Goal: Information Seeking & Learning: Learn about a topic

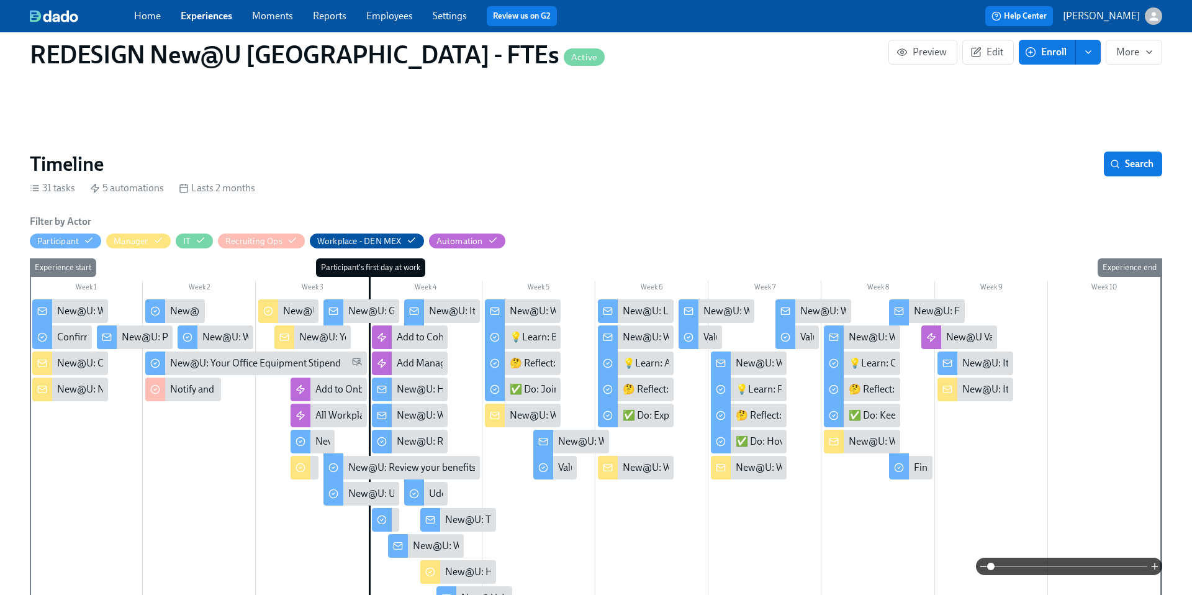
scroll to position [151, 0]
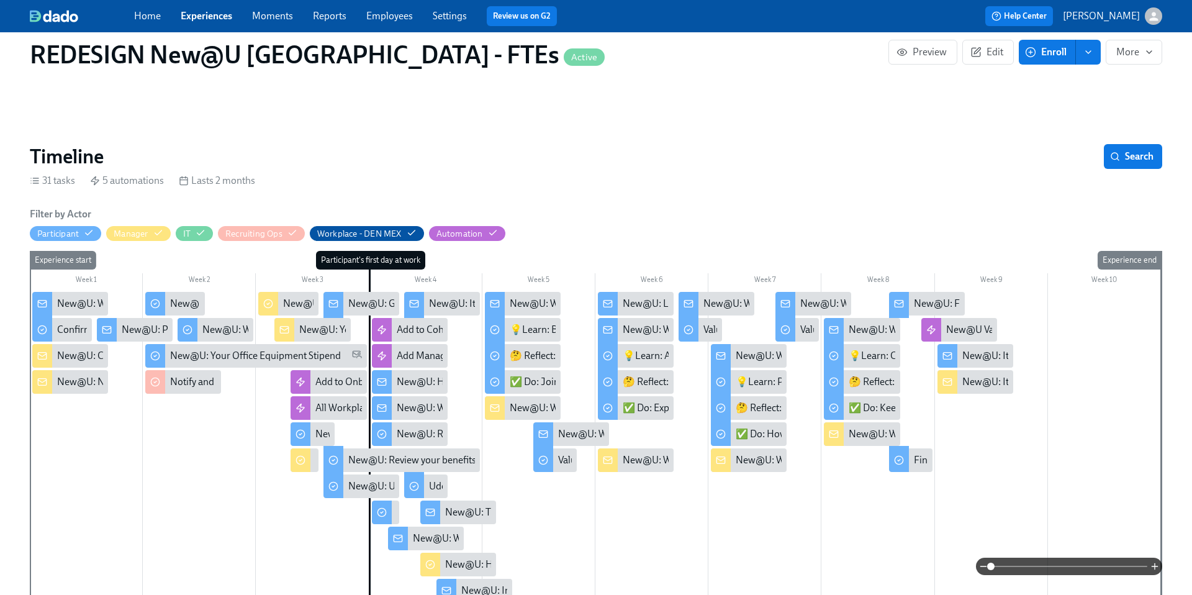
click at [212, 19] on link "Experiences" at bounding box center [207, 16] width 52 height 12
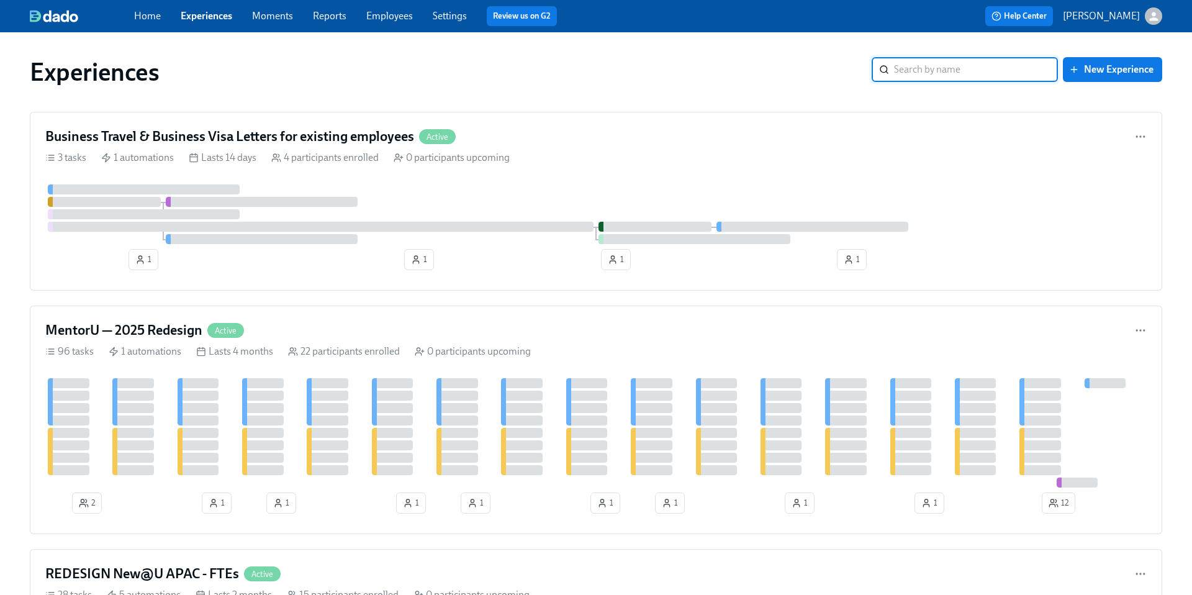
click at [909, 73] on input "search" at bounding box center [976, 69] width 164 height 25
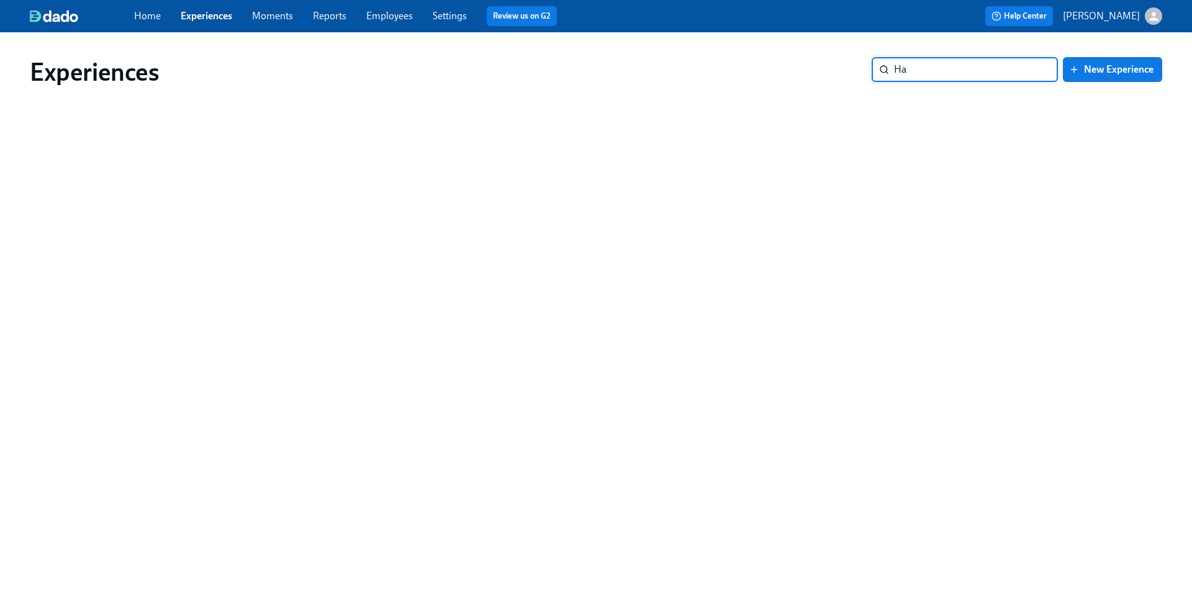
type input "H"
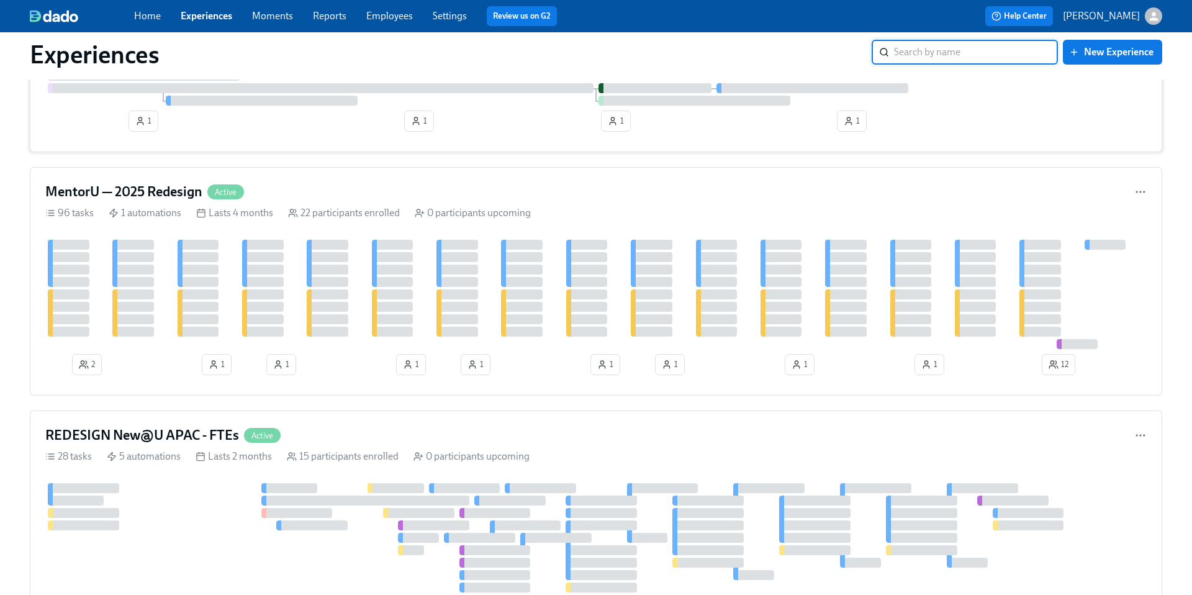
scroll to position [153, 0]
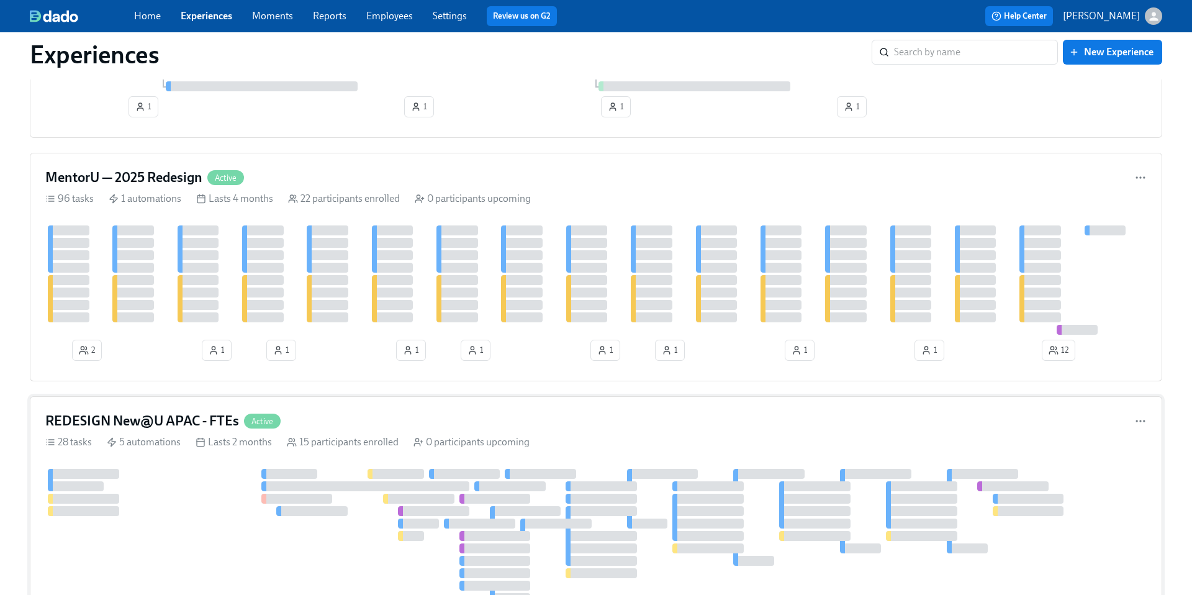
click at [194, 420] on h4 "REDESIGN New@U APAC - FTEs" at bounding box center [142, 420] width 194 height 19
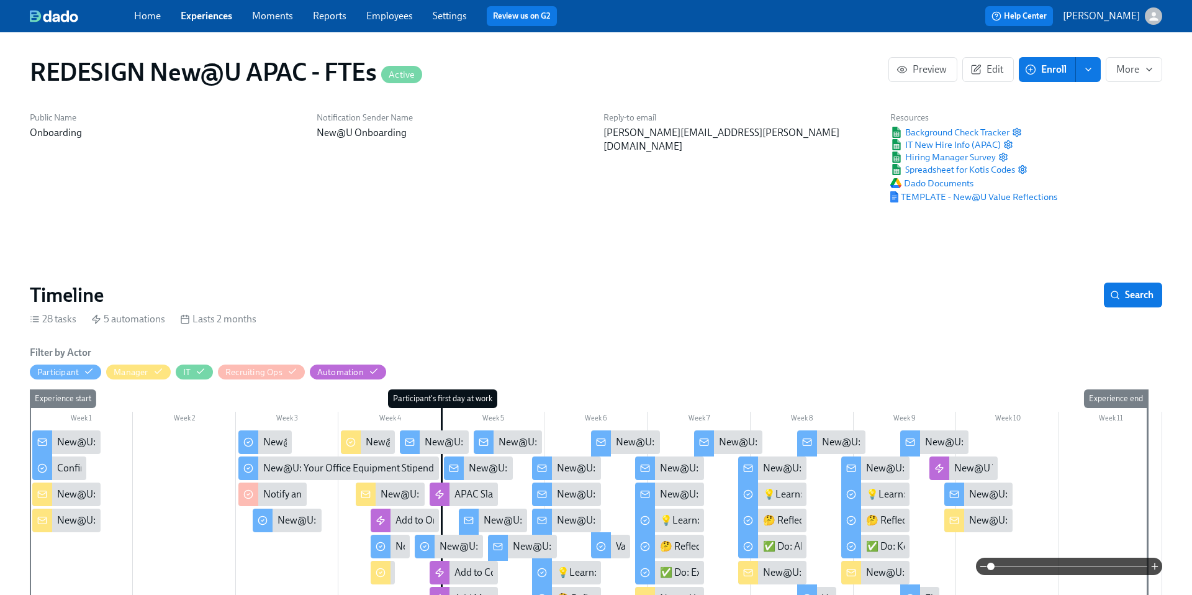
scroll to position [0, 9408]
click at [190, 20] on link "Experiences" at bounding box center [207, 16] width 52 height 12
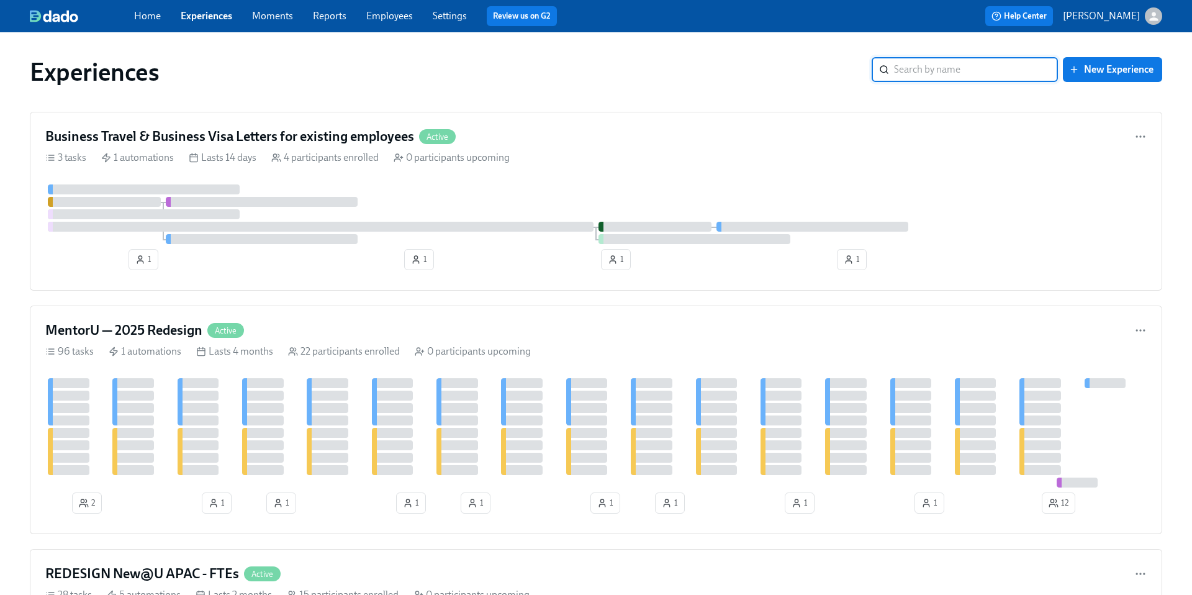
click at [906, 71] on input "search" at bounding box center [976, 69] width 164 height 25
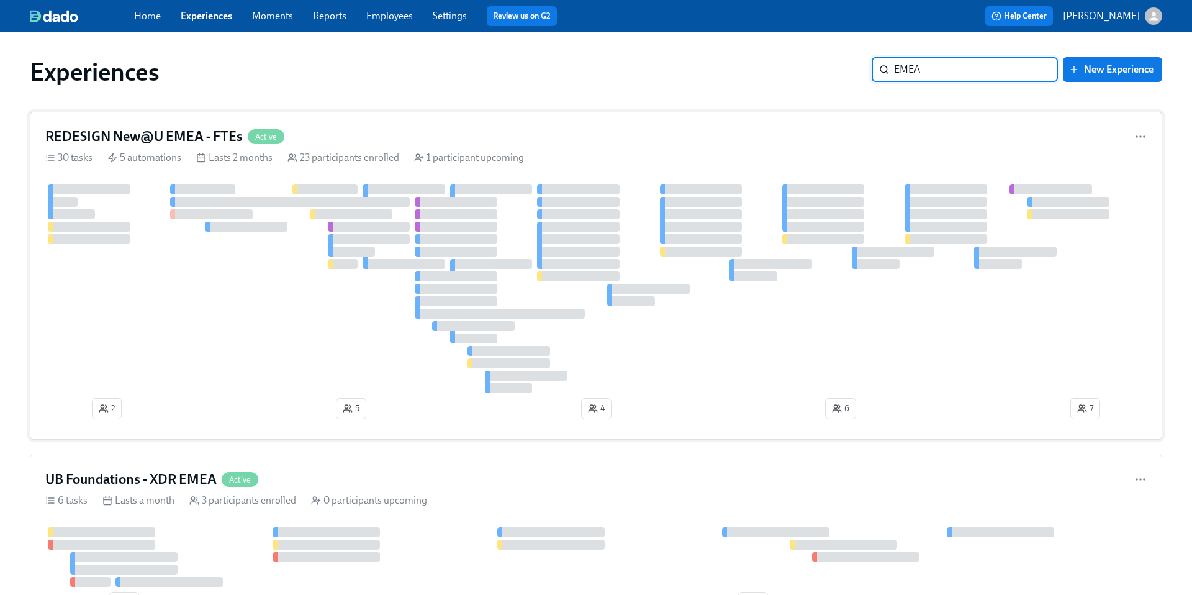
type input "EMEA"
click at [192, 137] on h4 "REDESIGN New@U EMEA - FTEs" at bounding box center [143, 136] width 197 height 19
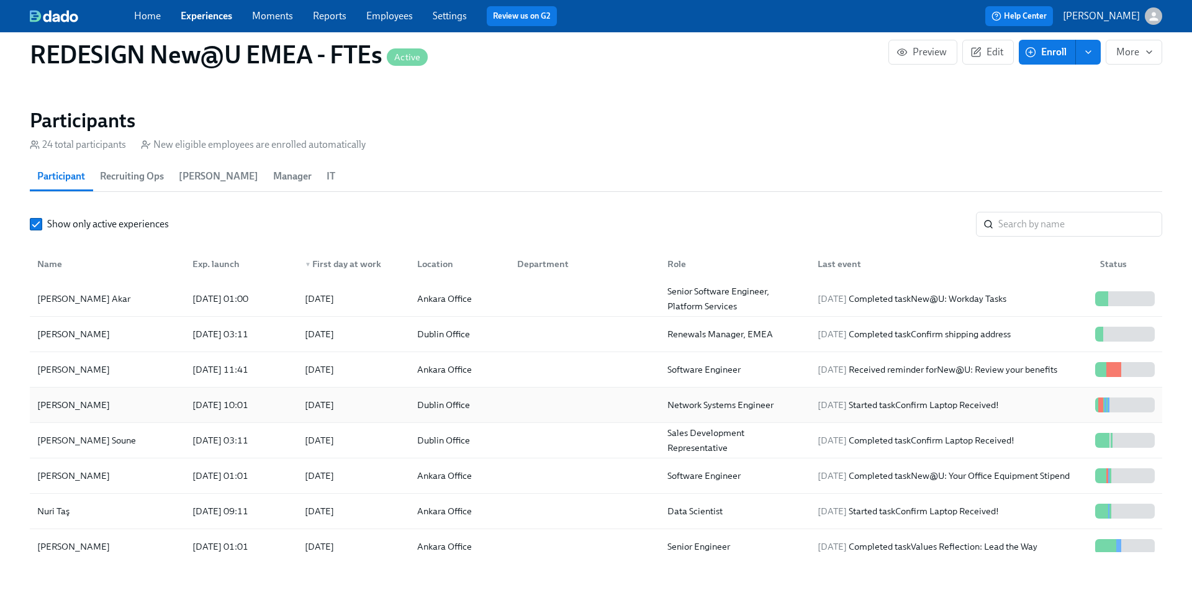
scroll to position [1240, 0]
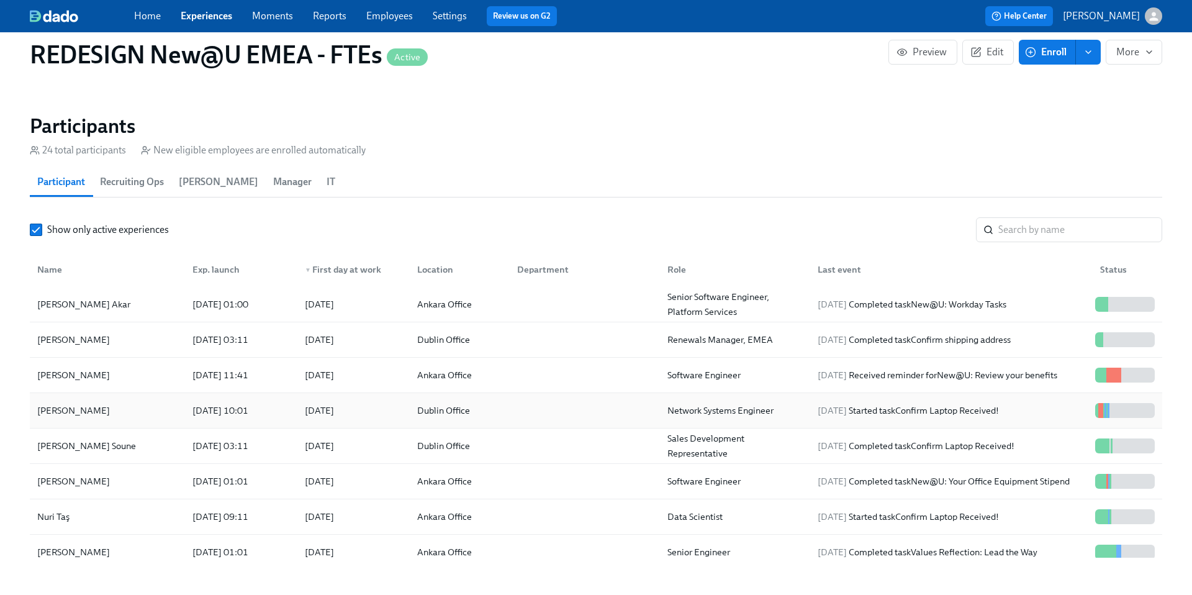
click at [88, 408] on div "[PERSON_NAME]" at bounding box center [73, 410] width 83 height 15
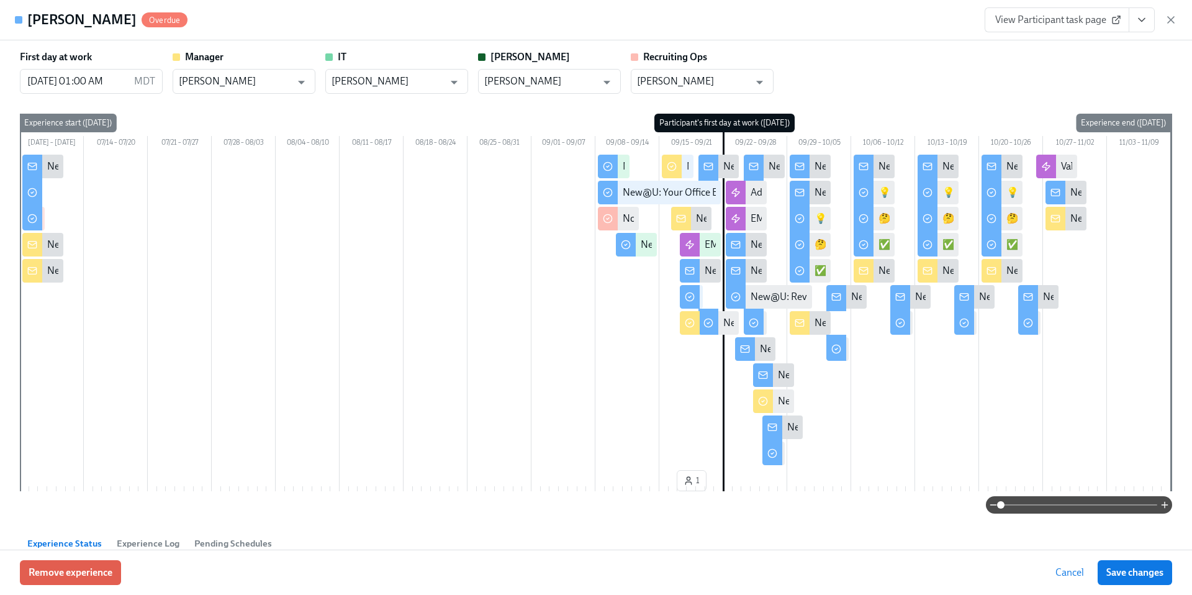
scroll to position [1, 0]
click at [127, 80] on input "[DATE] 01:00 AM" at bounding box center [74, 80] width 109 height 25
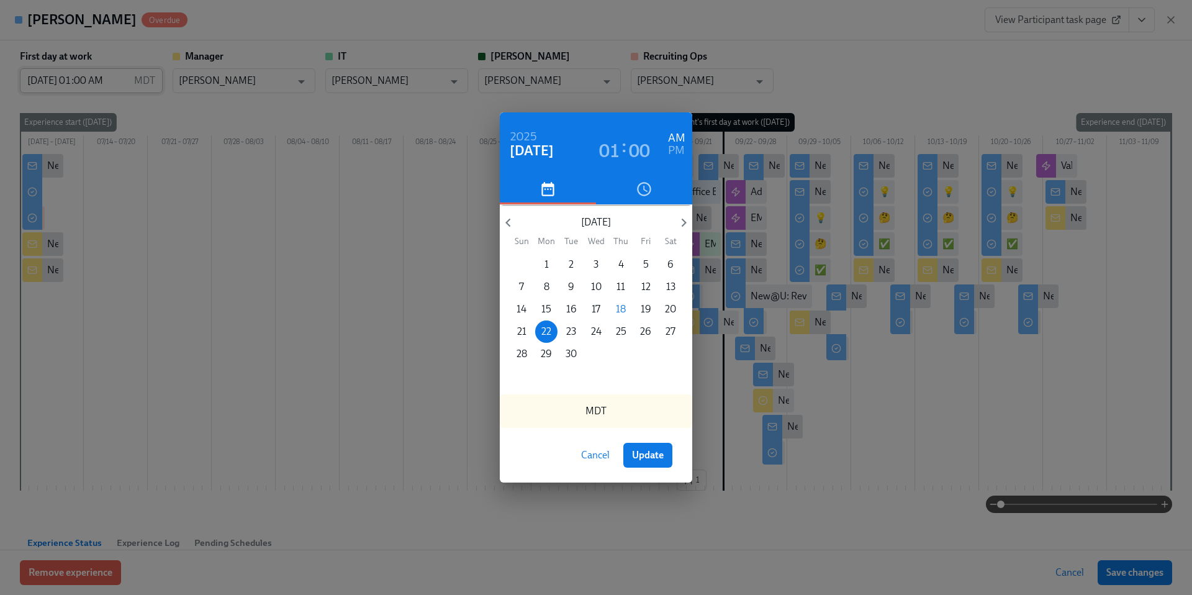
click at [127, 80] on div "[DATE] 01 : 00 AM PM [DATE] Sun Mon Tue Wed Thu Fri Sat 31 1 2 3 4 5 6 7 8 9 10…" at bounding box center [596, 297] width 1192 height 595
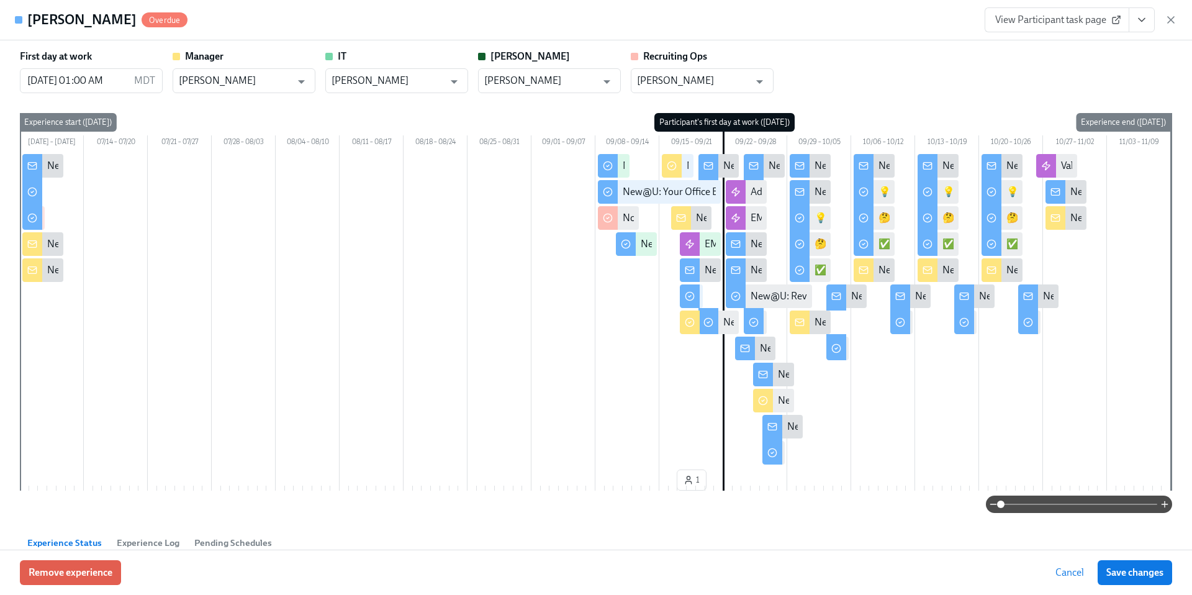
drag, startPoint x: 125, startPoint y: 20, endPoint x: 30, endPoint y: 17, distance: 95.6
click at [30, 17] on h4 "[PERSON_NAME]" at bounding box center [81, 20] width 109 height 19
copy h4 "[PERSON_NAME]"
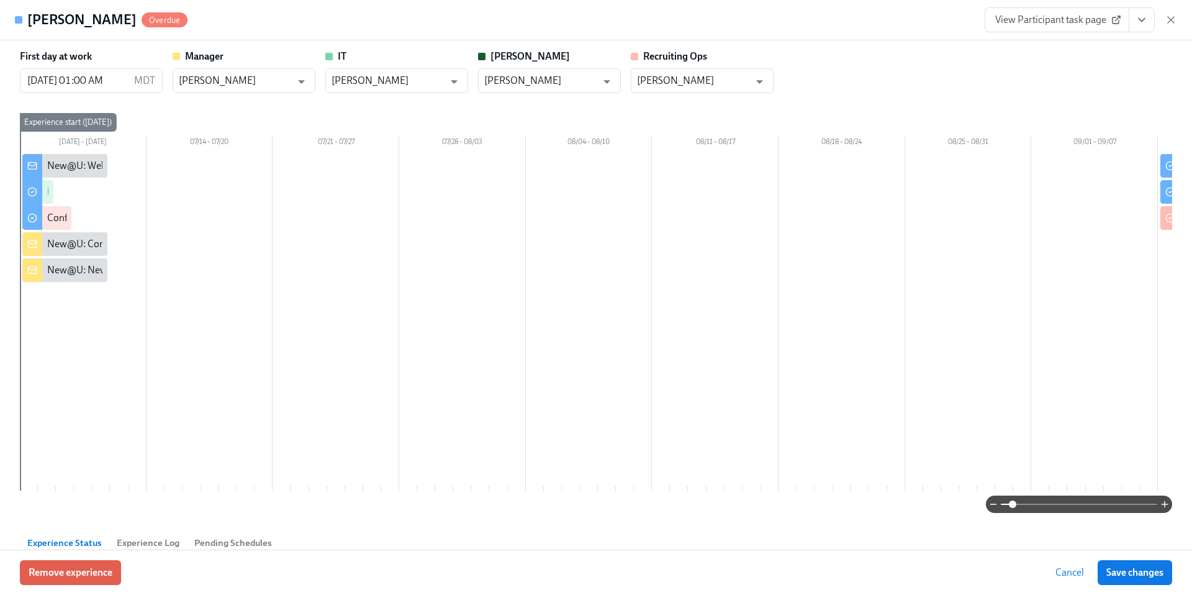
drag, startPoint x: 1000, startPoint y: 508, endPoint x: 1012, endPoint y: 508, distance: 11.8
click at [1012, 508] on span at bounding box center [1011, 503] width 7 height 7
click at [335, 408] on div at bounding box center [1157, 310] width 2275 height 313
click at [995, 508] on icon "button" at bounding box center [993, 504] width 10 height 10
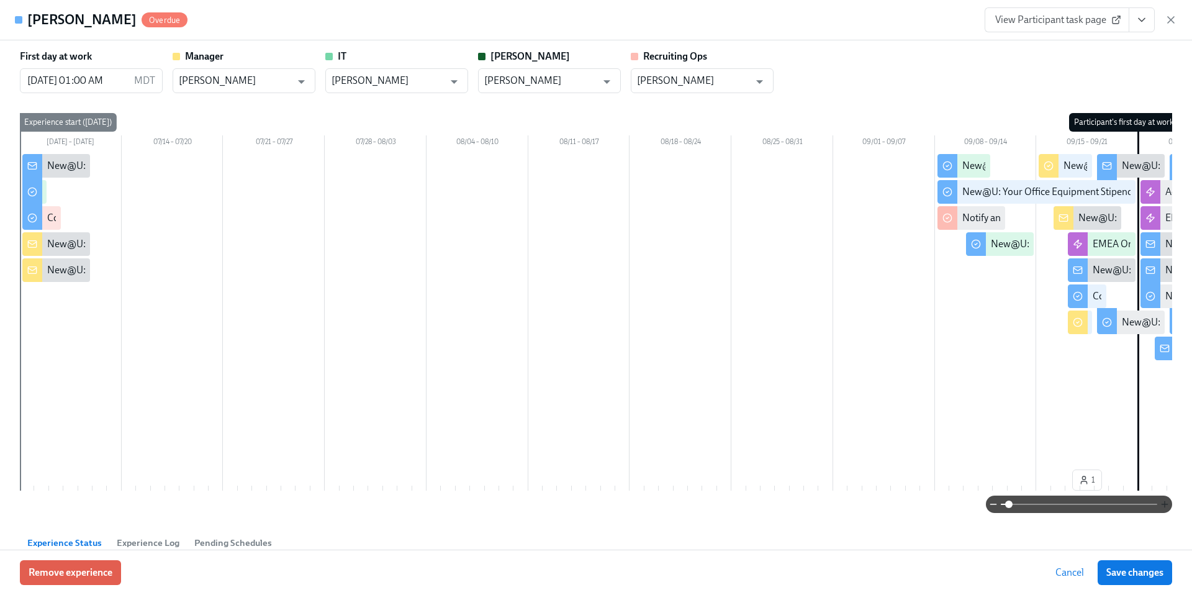
click at [1165, 504] on icon "button" at bounding box center [1164, 504] width 10 height 10
